Goal: Ask a question

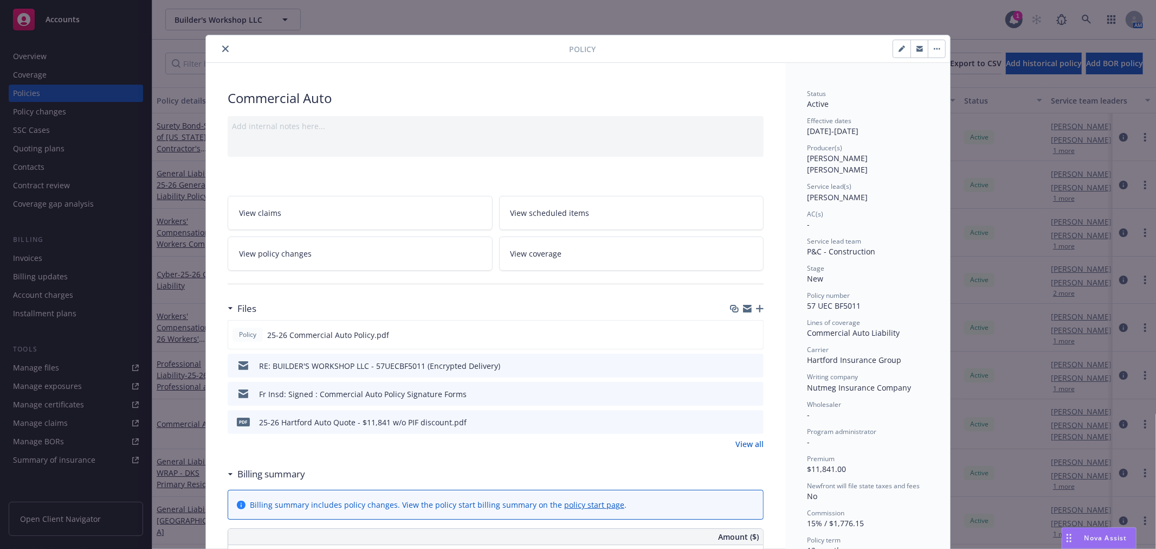
click at [222, 49] on icon "close" at bounding box center [225, 49] width 7 height 7
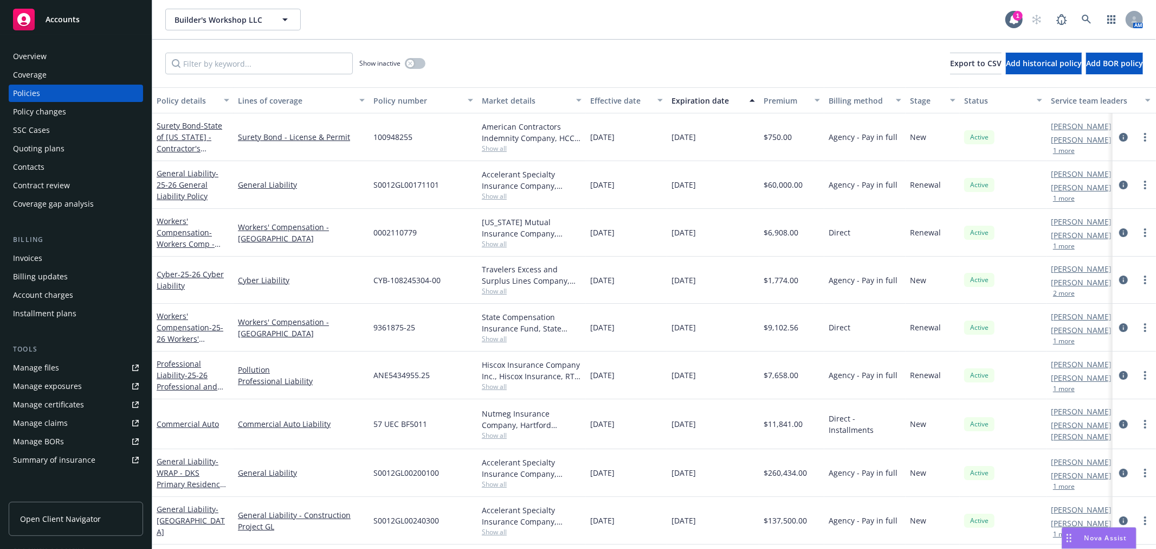
click at [80, 19] on div "Accounts" at bounding box center [76, 20] width 126 height 22
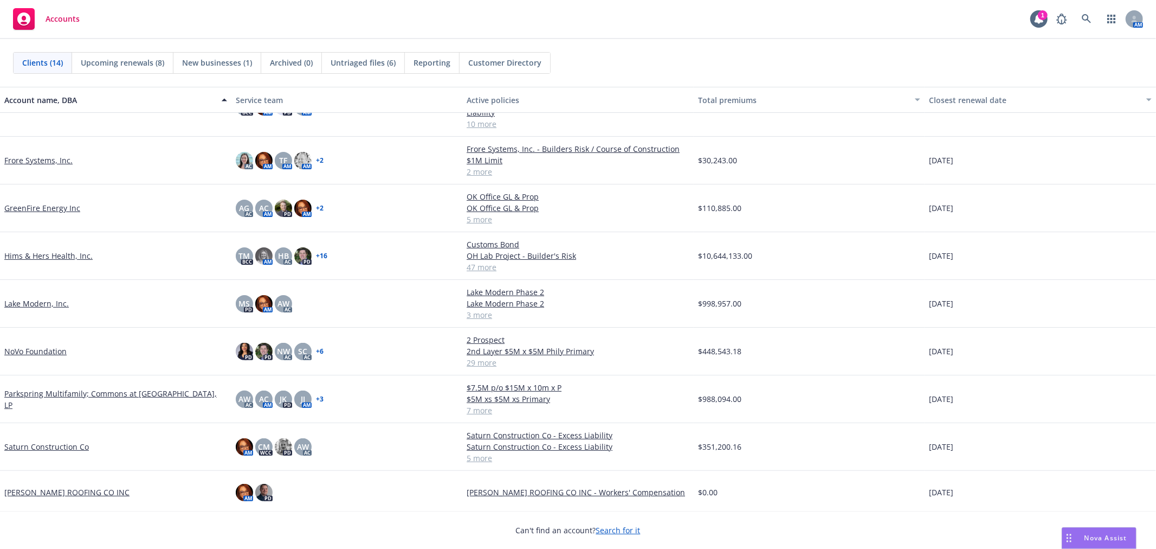
scroll to position [248, 0]
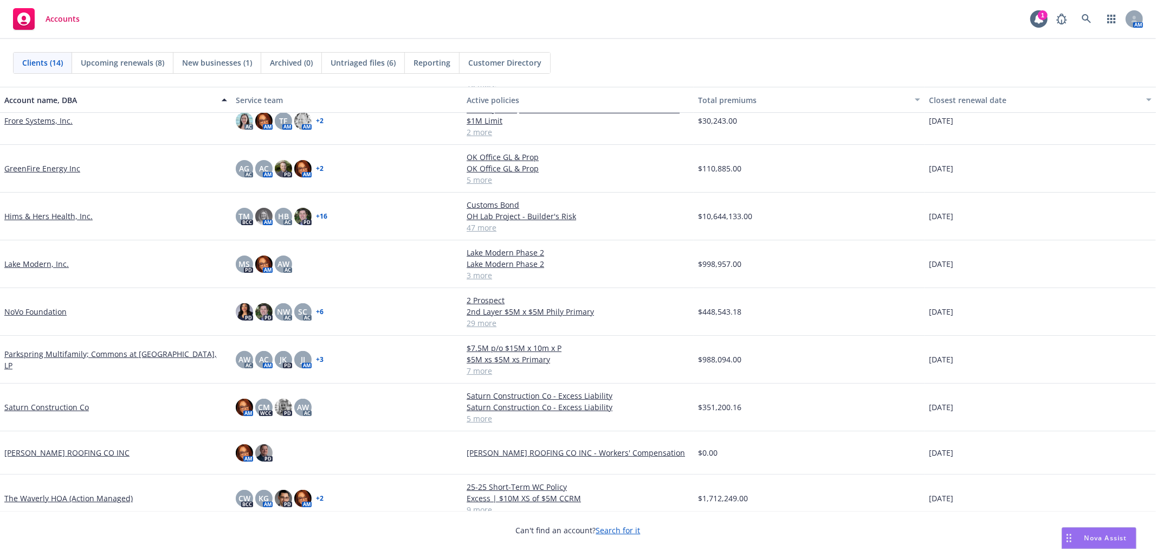
click at [60, 401] on link "Saturn Construction Co" at bounding box center [46, 406] width 85 height 11
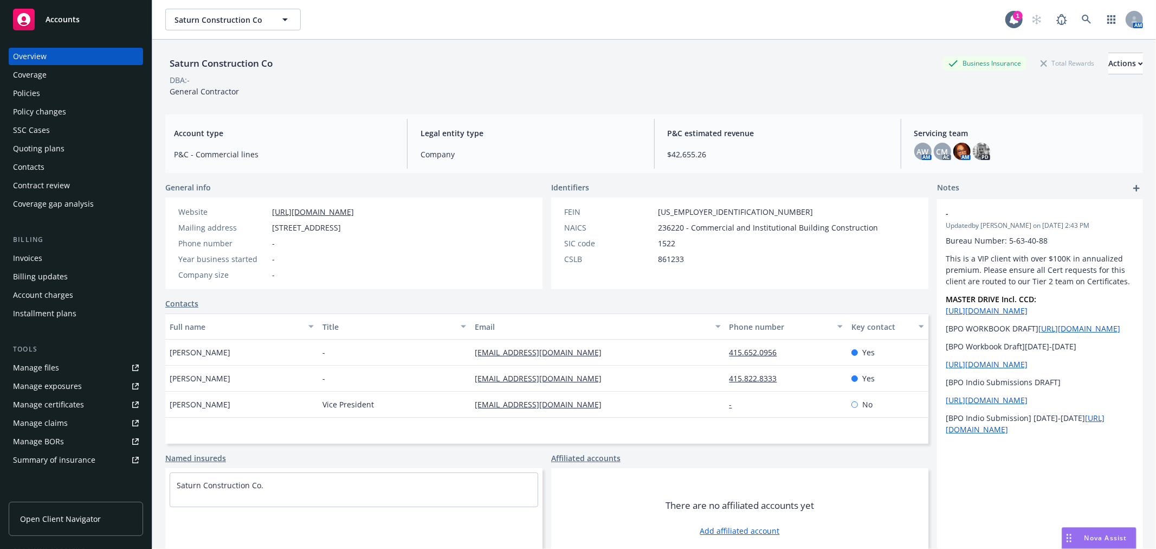
click at [50, 91] on div "Policies" at bounding box center [76, 93] width 126 height 17
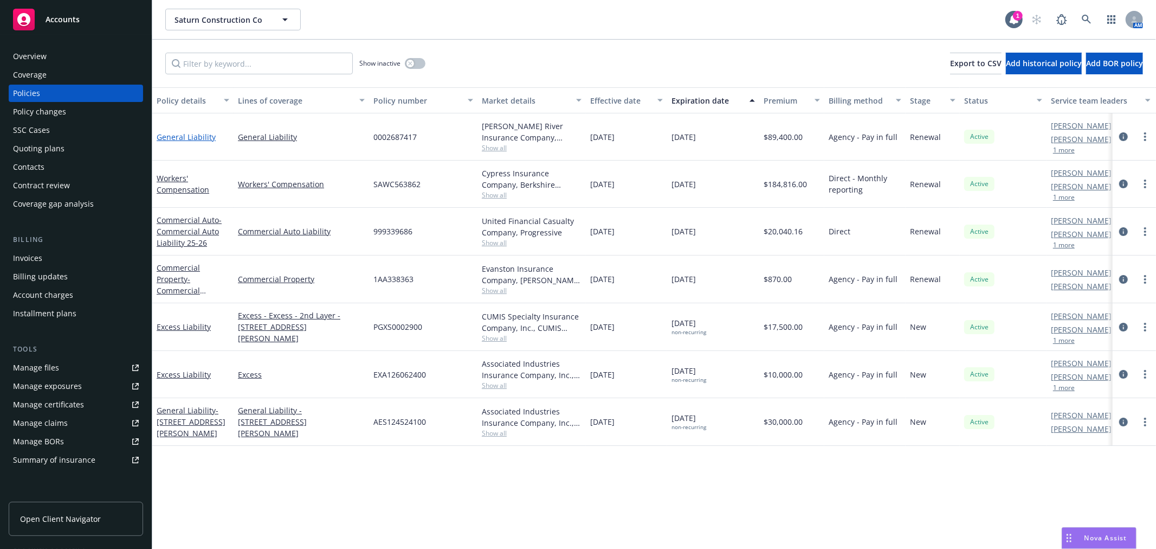
click at [196, 136] on link "General Liability" at bounding box center [186, 137] width 59 height 10
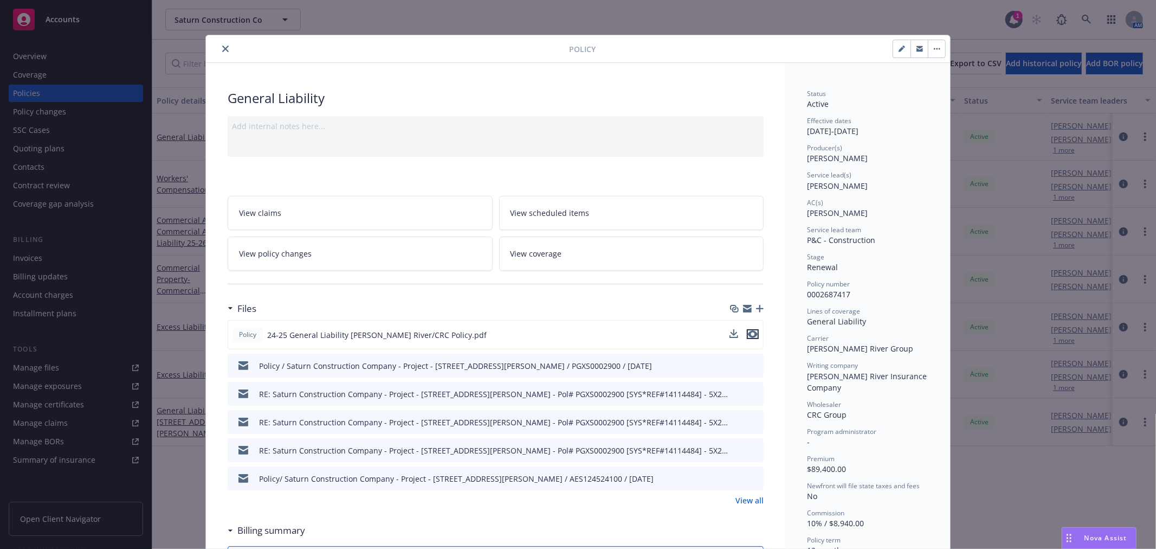
click at [748, 334] on icon "preview file" at bounding box center [753, 334] width 10 height 8
click at [222, 49] on icon "close" at bounding box center [225, 49] width 7 height 7
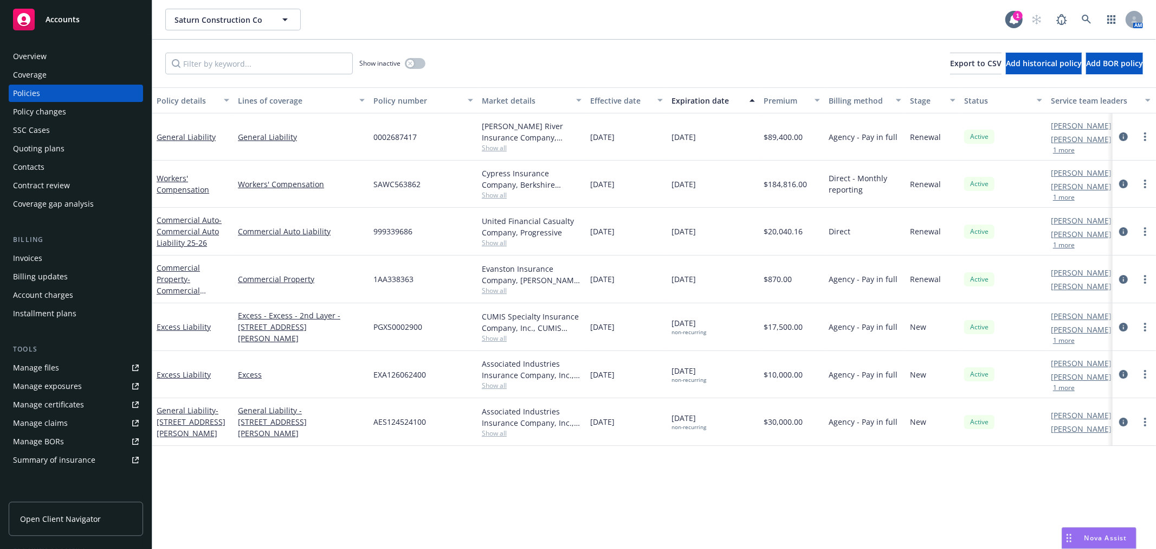
click at [1081, 536] on div "Nova Assist" at bounding box center [1106, 537] width 60 height 9
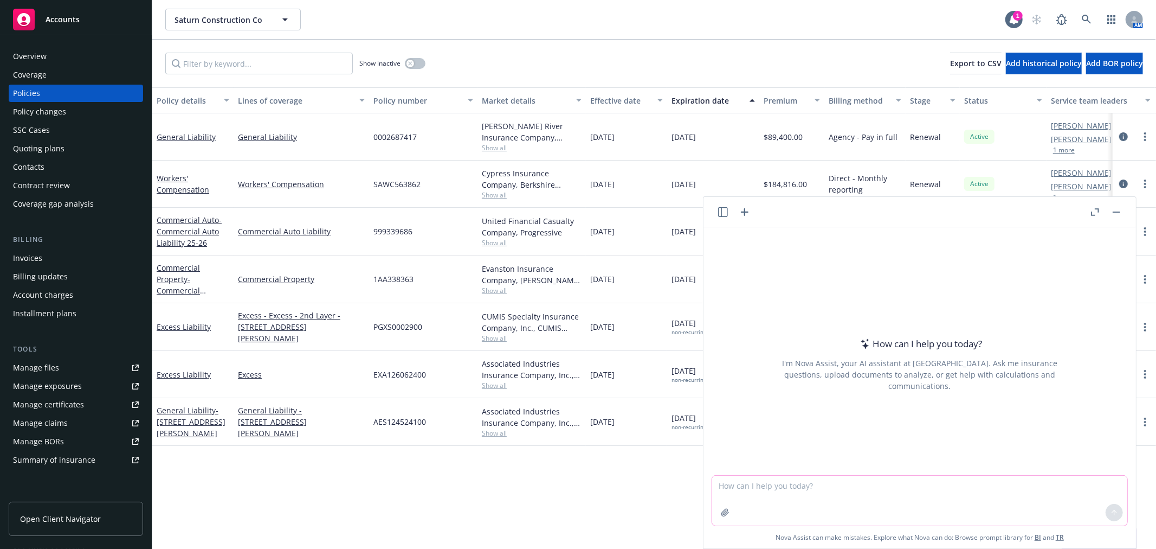
click at [742, 489] on textarea at bounding box center [919, 500] width 415 height 50
paste textarea "W"
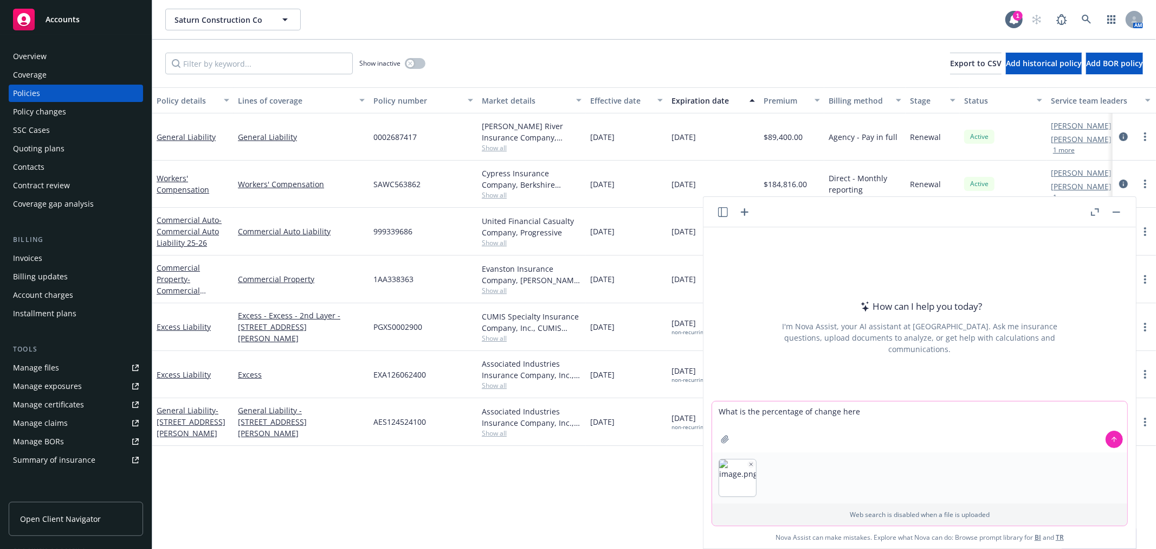
type textarea "What is the percentage of change here?"
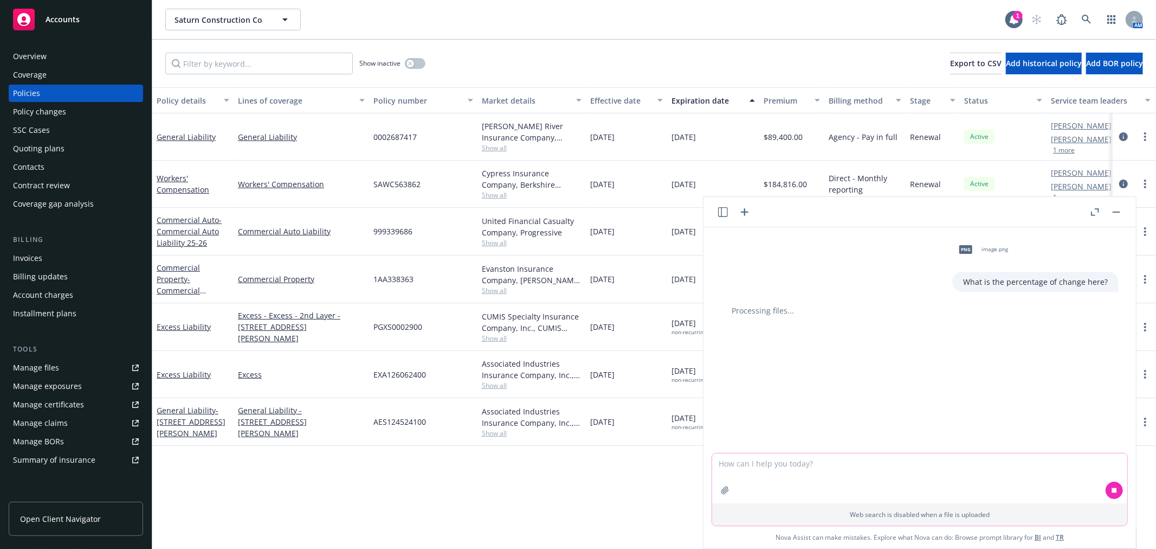
click at [732, 463] on textarea at bounding box center [919, 478] width 415 height 50
type textarea "What is the percentage of change from $6.88 to $7.01?"
click at [1111, 489] on icon at bounding box center [1115, 490] width 8 height 8
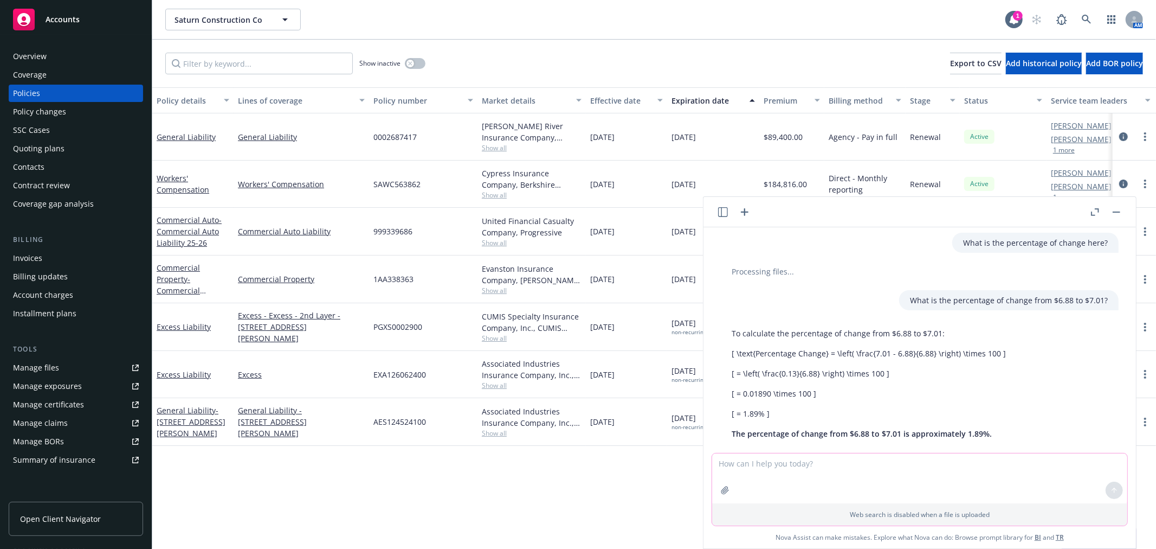
scroll to position [56, 0]
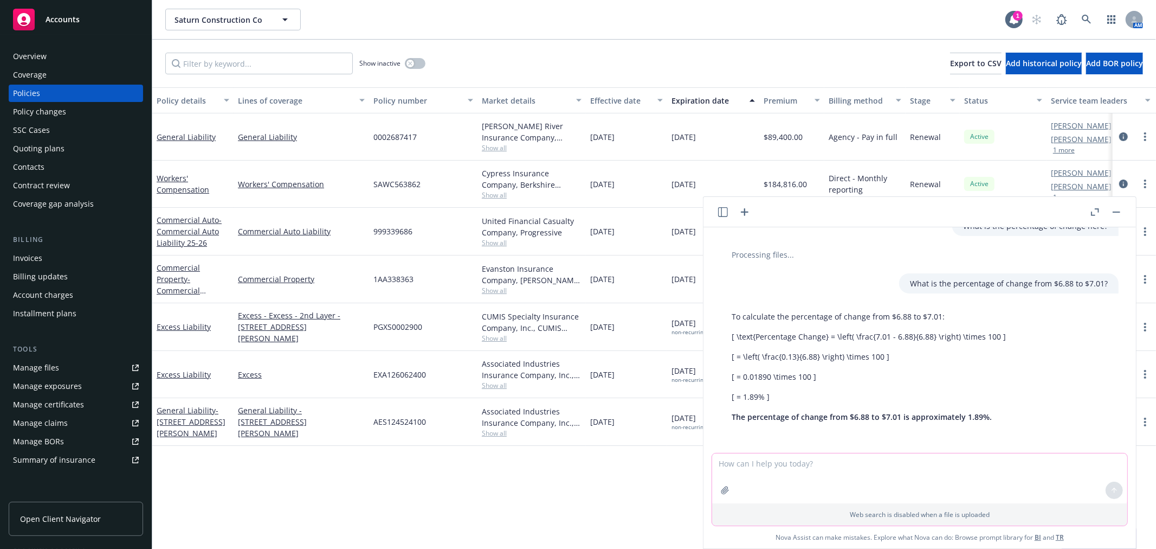
click at [885, 480] on textarea at bounding box center [919, 478] width 415 height 50
click at [186, 133] on link "General Liability" at bounding box center [186, 137] width 59 height 10
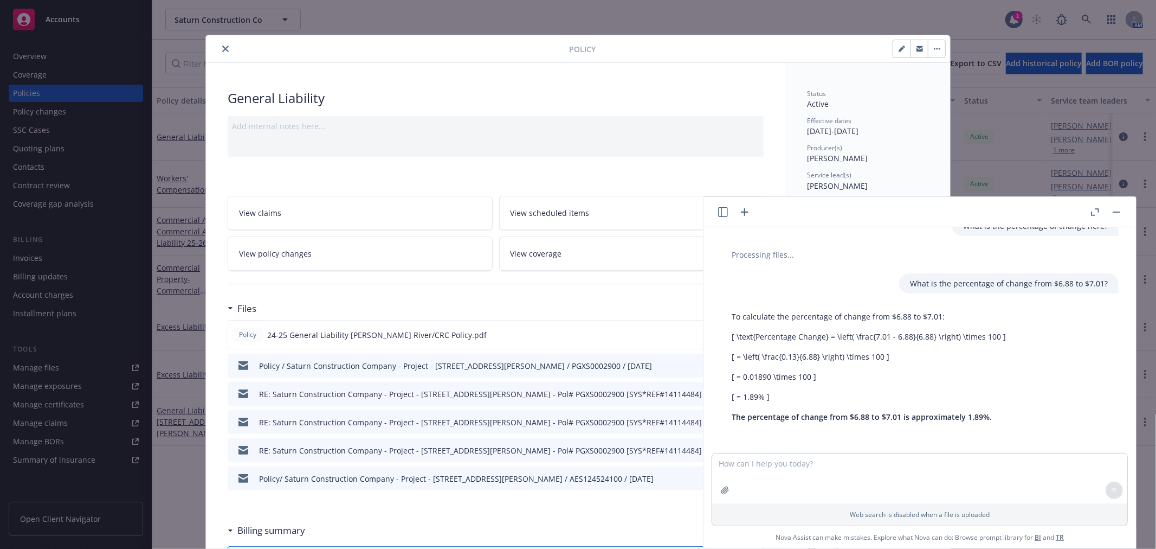
click at [222, 48] on icon "close" at bounding box center [225, 49] width 7 height 7
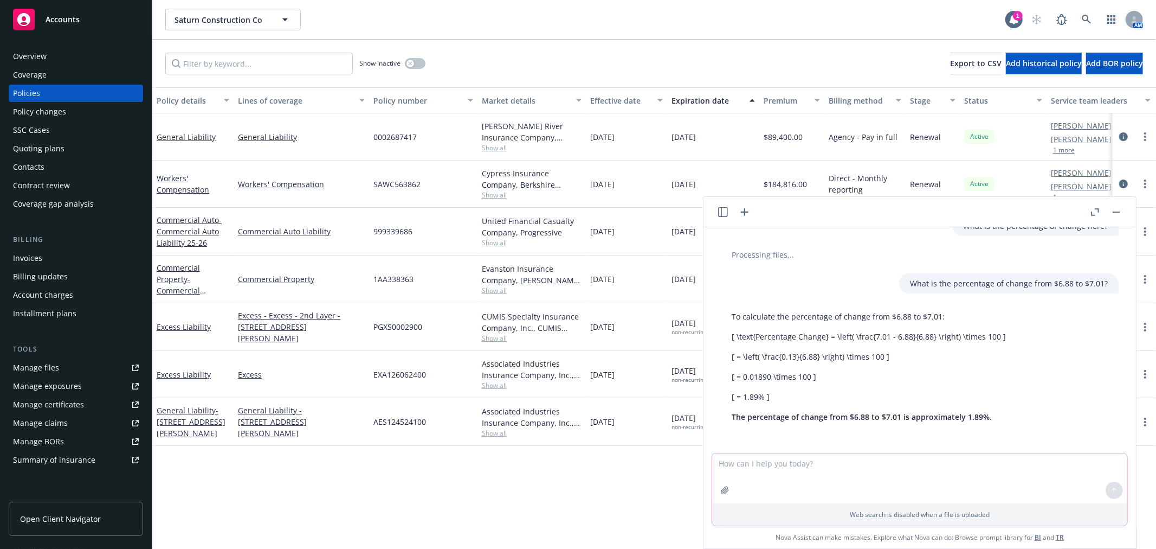
click at [815, 468] on textarea at bounding box center [919, 478] width 415 height 50
type textarea "What is the percentage change from $92,604.05 to $94,491.21"
click at [968, 465] on textarea "What is the percentage change from $92,604.05 to $94,491.21" at bounding box center [919, 477] width 415 height 51
type textarea "What is the percentage change from $92,604.05 to $94,491.21?"
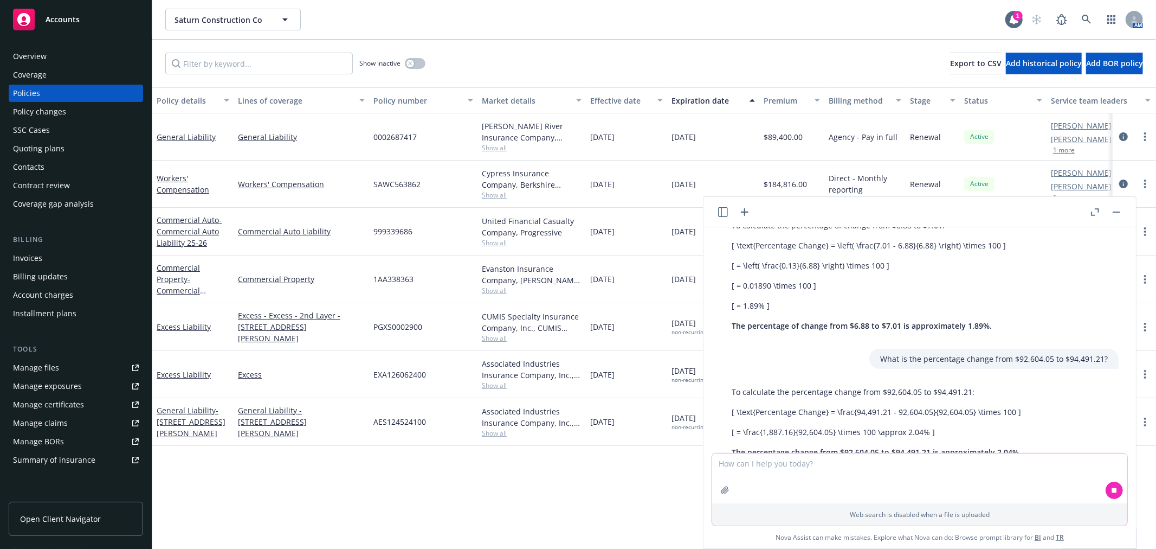
scroll to position [182, 0]
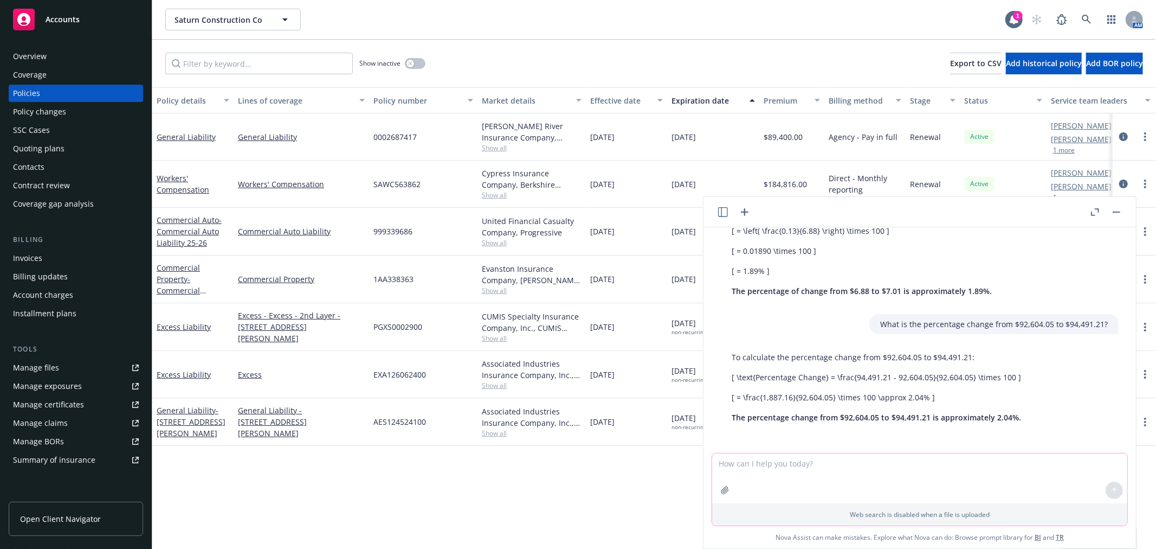
click at [917, 463] on textarea at bounding box center [919, 478] width 415 height 50
type textarea "-2.04, correct?"
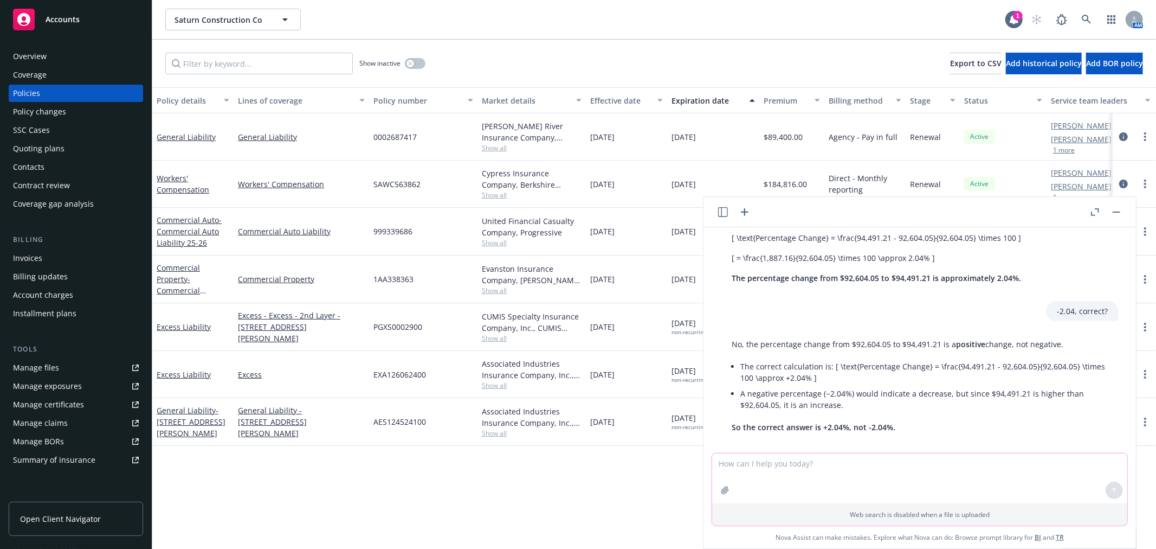
scroll to position [331, 0]
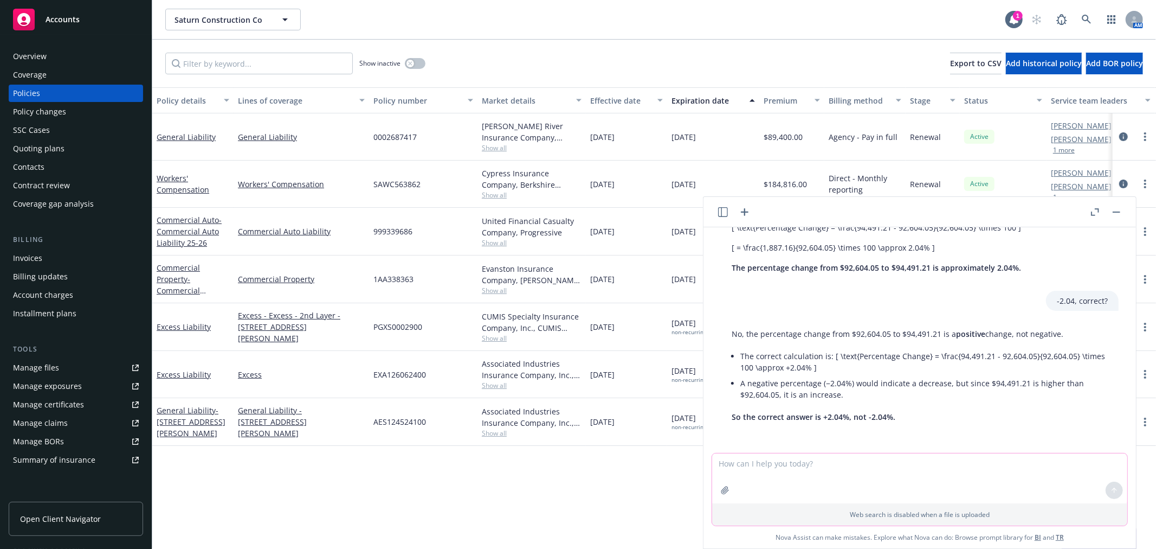
type textarea "G"
click at [908, 463] on textarea at bounding box center [919, 477] width 415 height 51
type textarea "Got it, thanks [PERSON_NAME]"
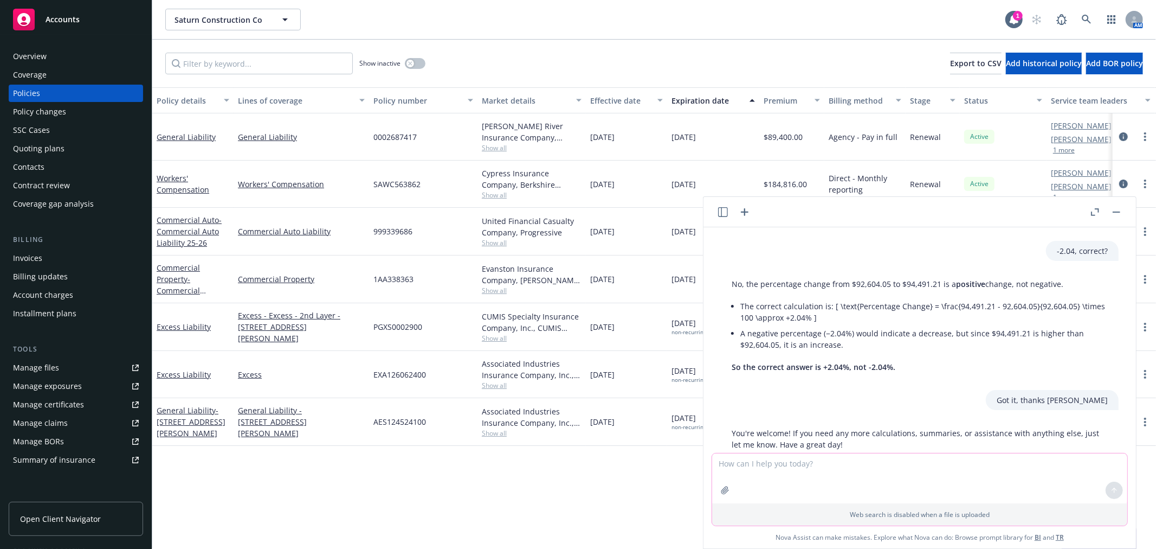
scroll to position [408, 0]
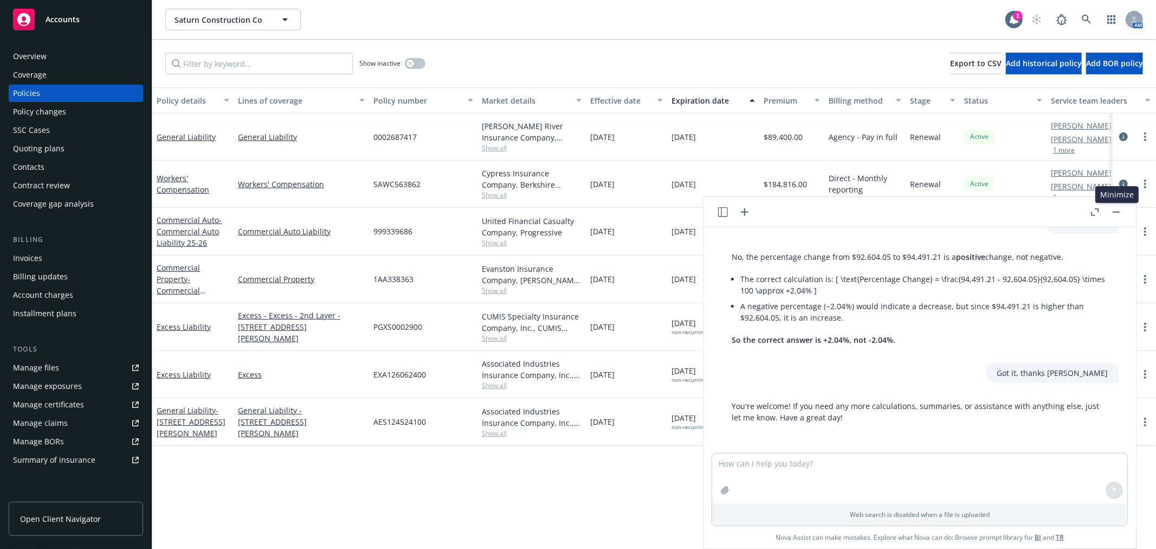
click at [1120, 212] on button "button" at bounding box center [1116, 211] width 13 height 13
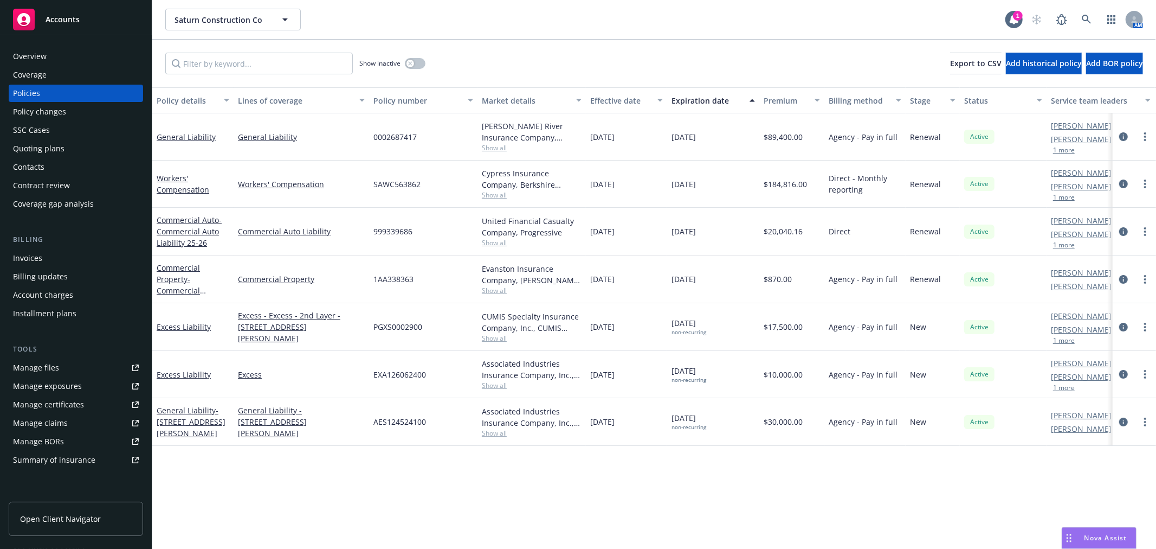
click at [1120, 534] on span "Nova Assist" at bounding box center [1106, 537] width 43 height 9
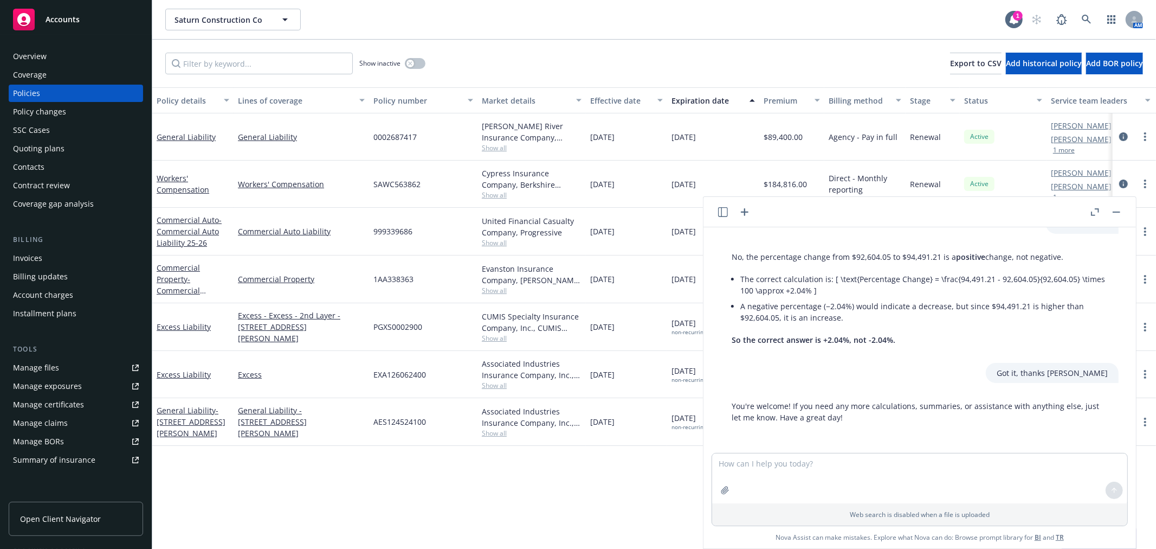
click at [745, 208] on icon "button" at bounding box center [745, 212] width 8 height 8
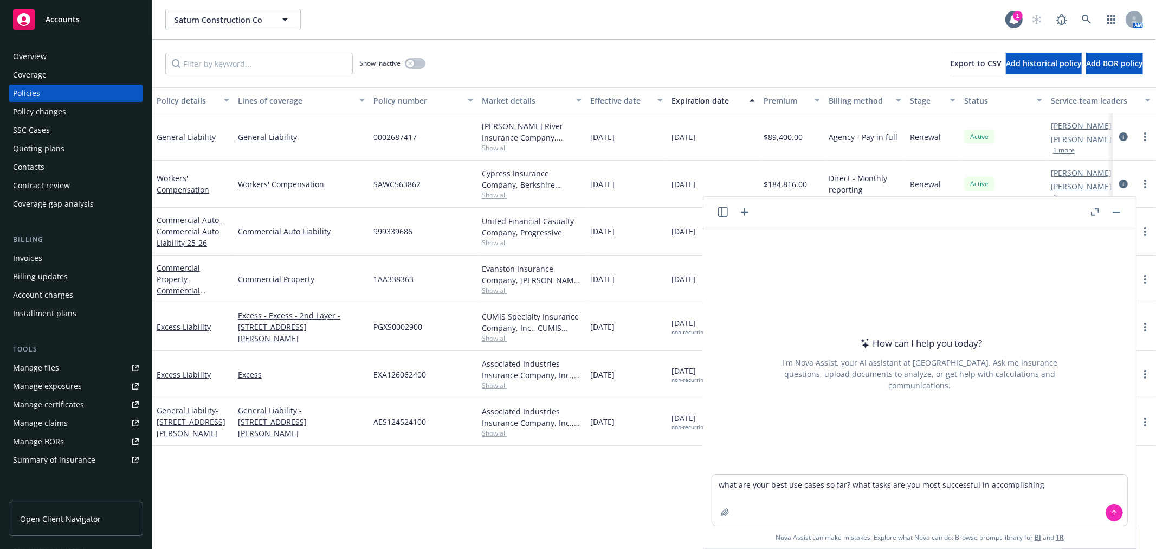
type textarea "what are your best use cases so far? what tasks are you most successful in acco…"
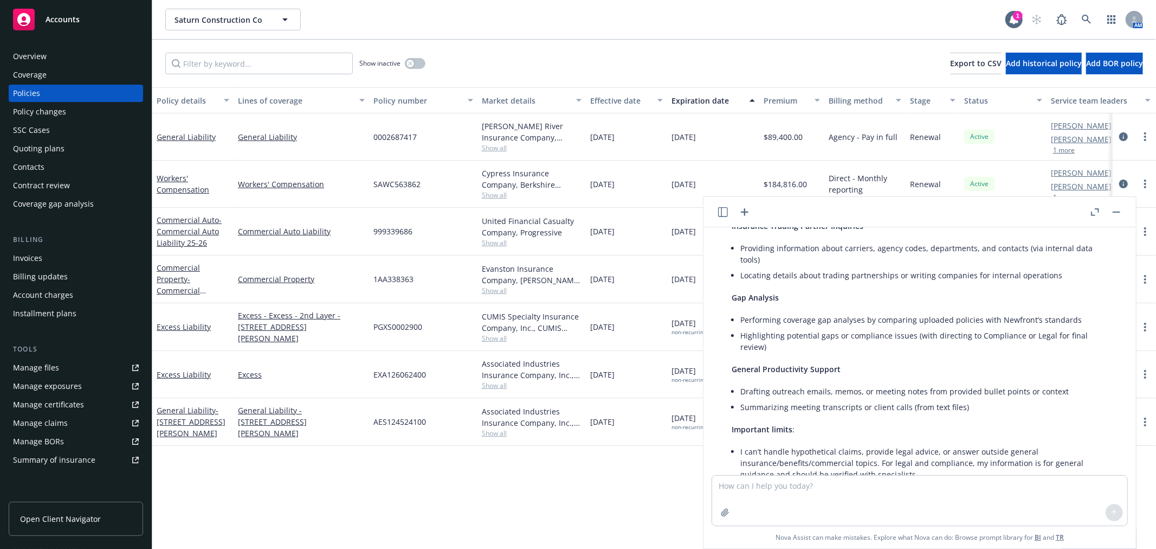
scroll to position [418, 0]
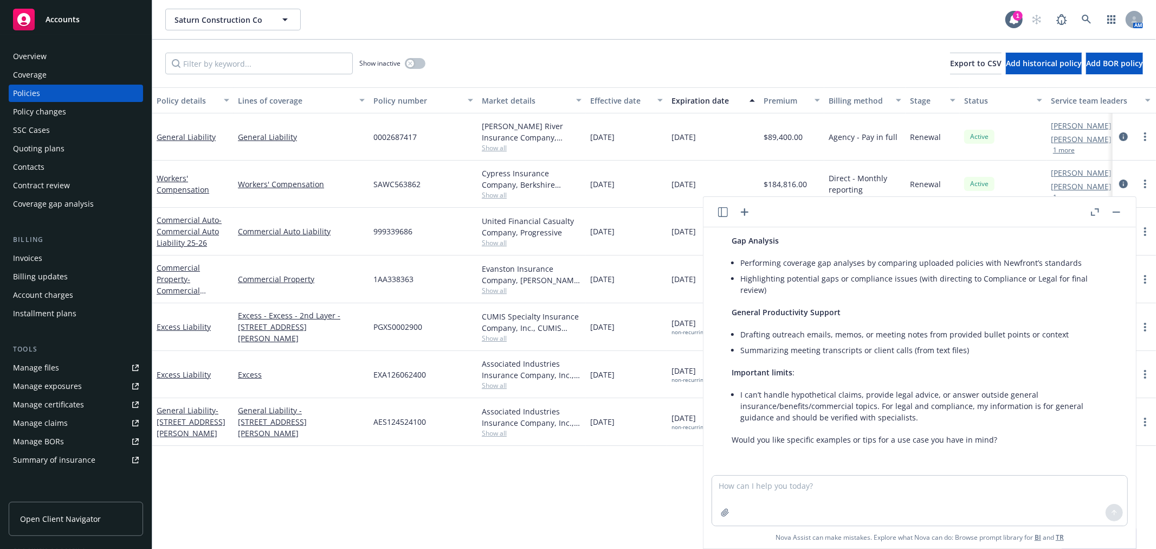
click at [864, 486] on textarea at bounding box center [919, 500] width 415 height 50
type textarea "what have some of your challenges been so far?"
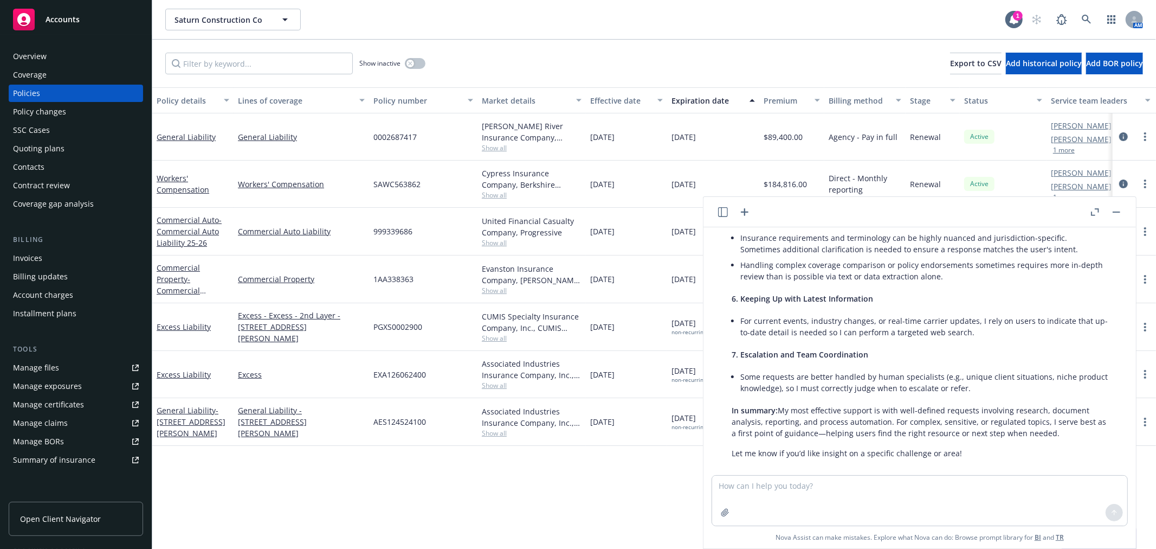
scroll to position [1050, 0]
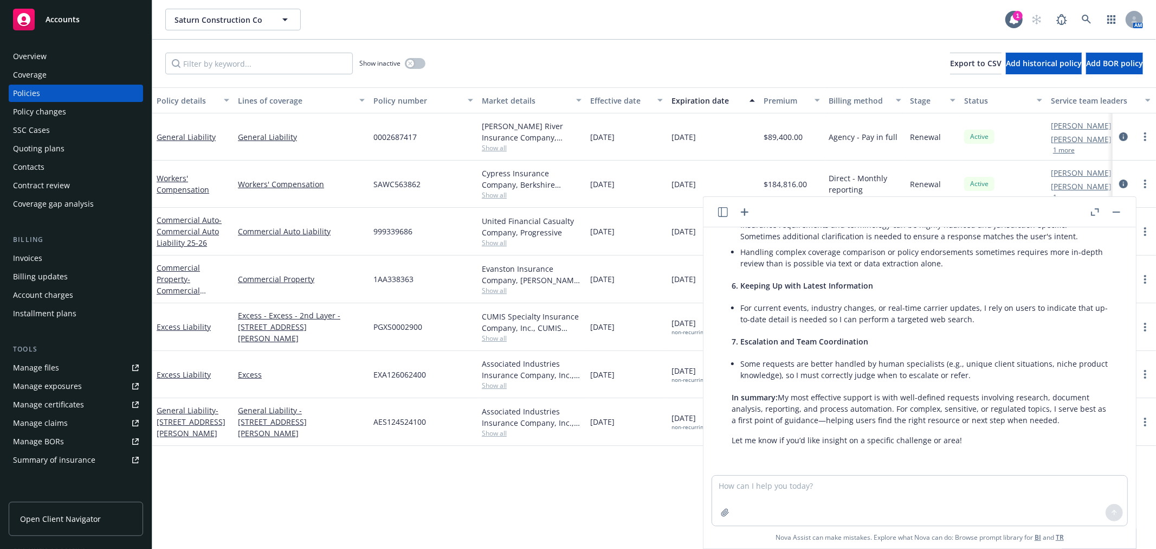
click at [920, 489] on textarea at bounding box center [919, 500] width 415 height 50
type textarea "how can I create the best prompts for you?"
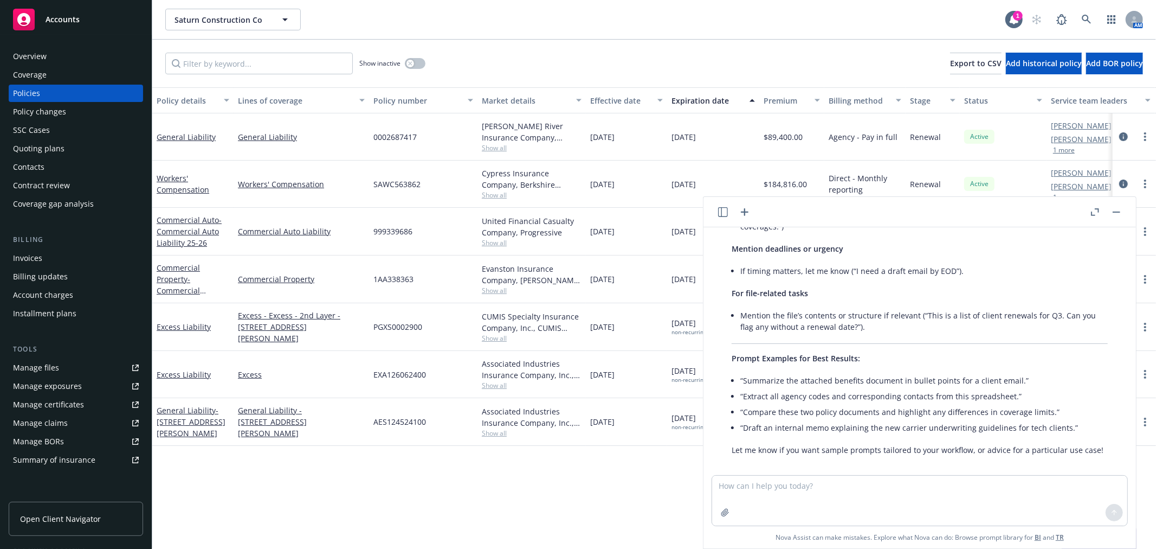
scroll to position [1708, 0]
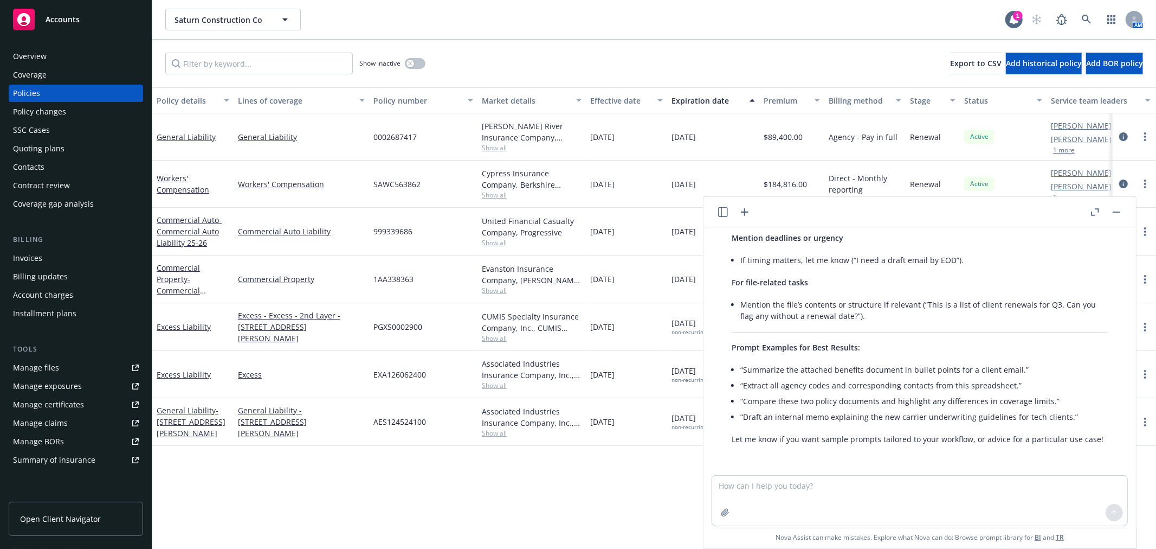
click at [788, 485] on textarea at bounding box center [919, 500] width 415 height 50
type textarea "I'm an Account Manager - I am looking for ways to best utilize you in my workfl…"
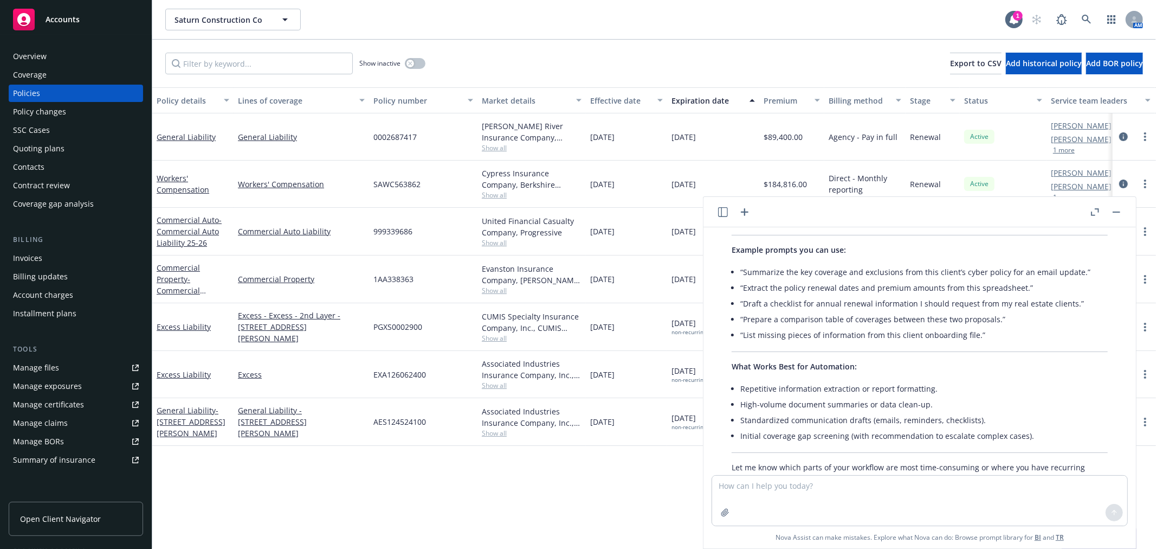
scroll to position [2650, 0]
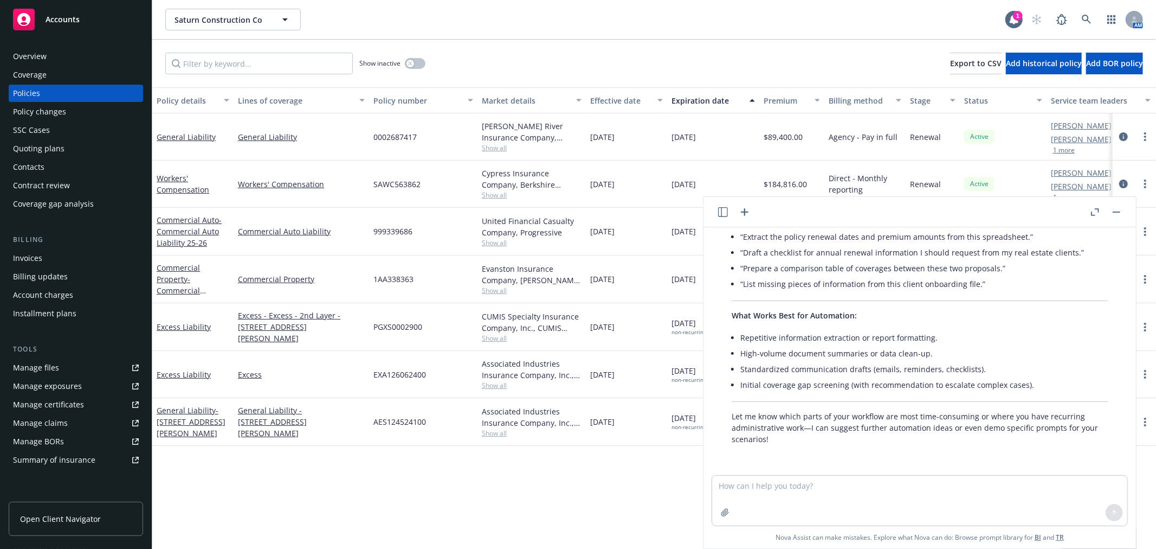
click at [798, 494] on textarea at bounding box center [919, 500] width 415 height 50
type textarea "I find that I am constantly reentering data for my submissions - given that car…"
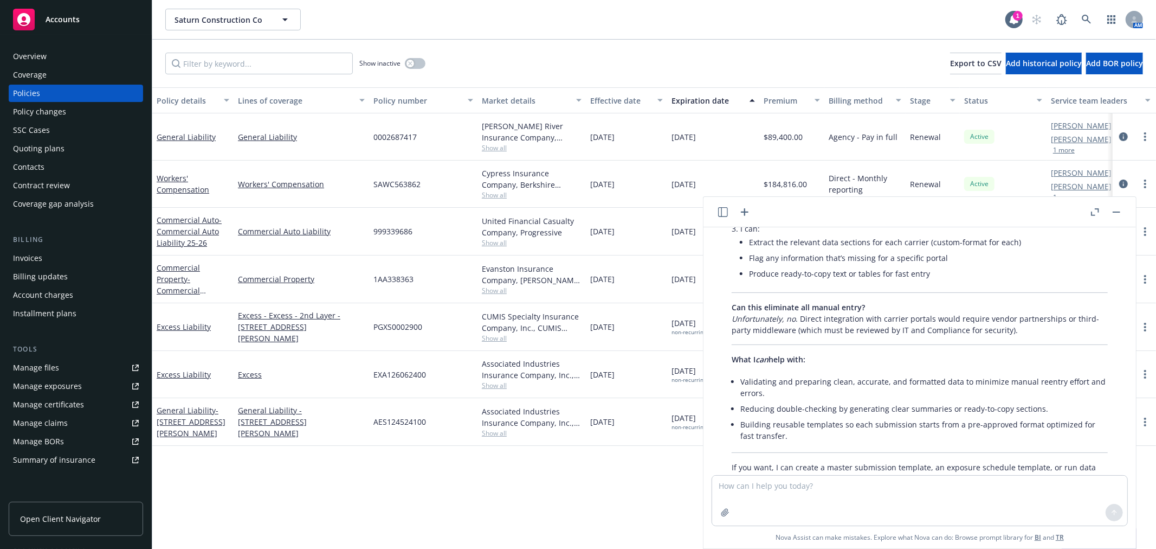
scroll to position [3629, 0]
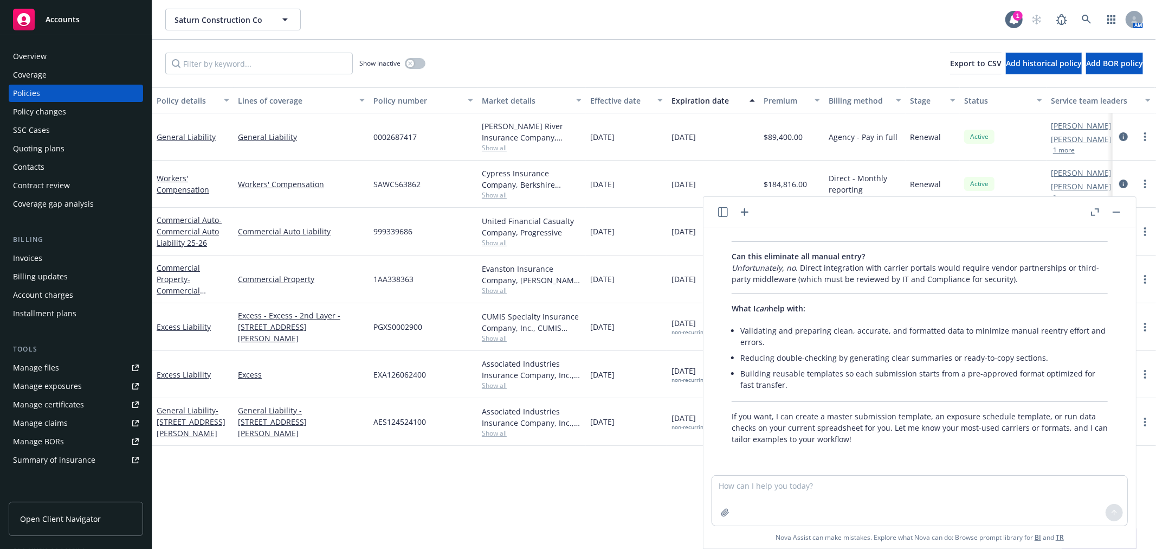
click at [1121, 208] on button "button" at bounding box center [1116, 211] width 13 height 13
